Goal: Information Seeking & Learning: Check status

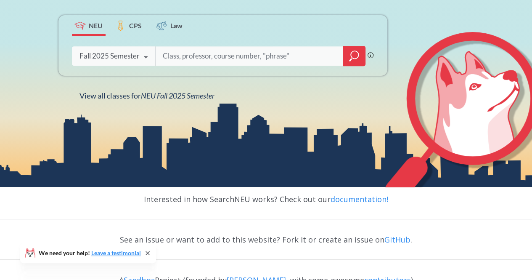
scroll to position [65, 0]
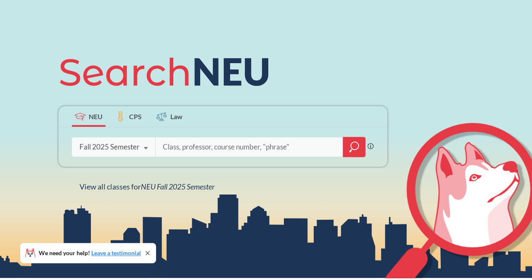
click at [195, 151] on input "search" at bounding box center [249, 147] width 175 height 18
type input "BIOL 2217"
click at [353, 148] on icon "magnifying glass" at bounding box center [354, 147] width 10 height 12
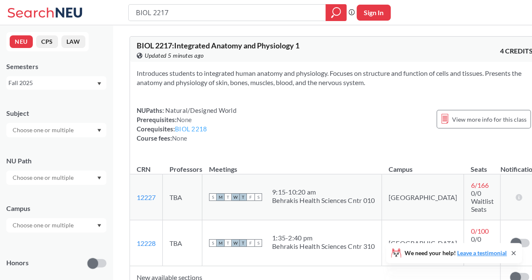
click at [199, 128] on link "BIOL 2218" at bounding box center [191, 129] width 32 height 8
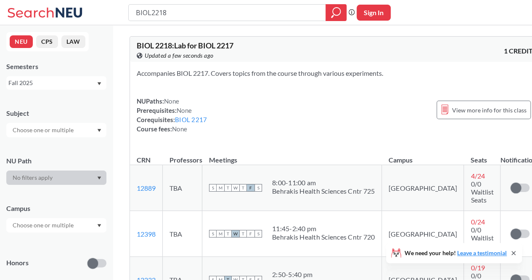
type input "BIOL 2217"
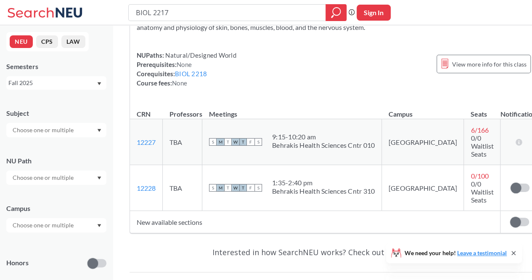
scroll to position [42, 0]
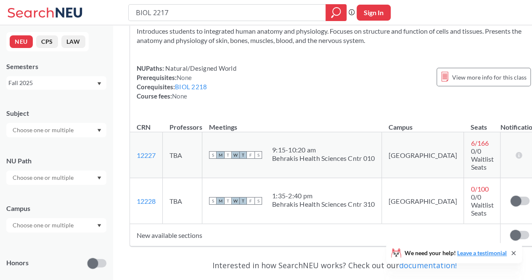
click at [473, 141] on td "6 / 166 0/0 Waitlist Seats" at bounding box center [482, 155] width 37 height 46
click at [153, 151] on link "12227" at bounding box center [146, 155] width 19 height 8
